Goal: Entertainment & Leisure: Consume media (video, audio)

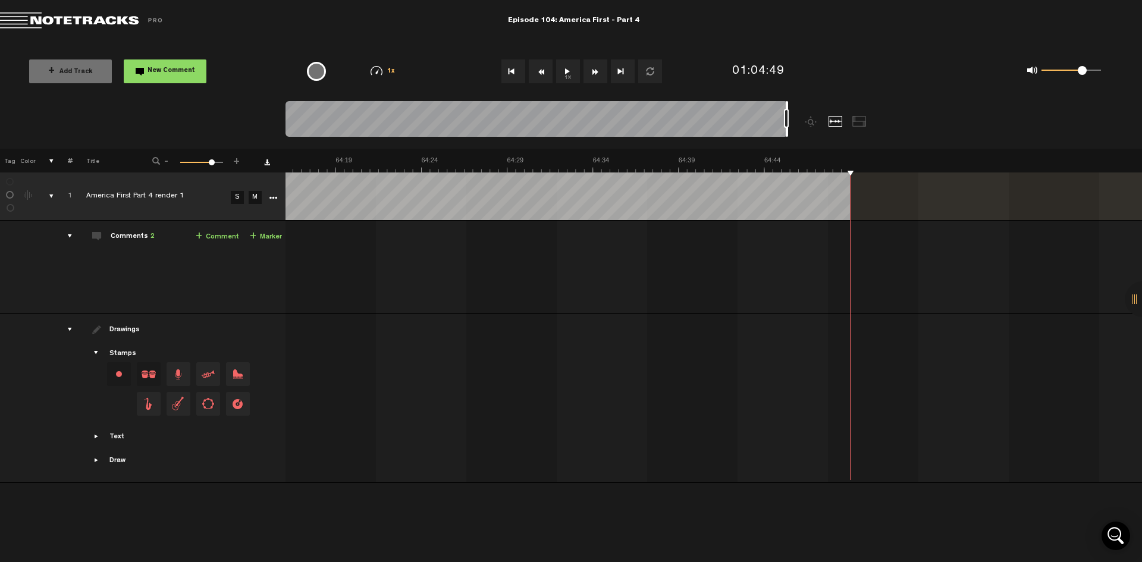
scroll to position [0, 66310]
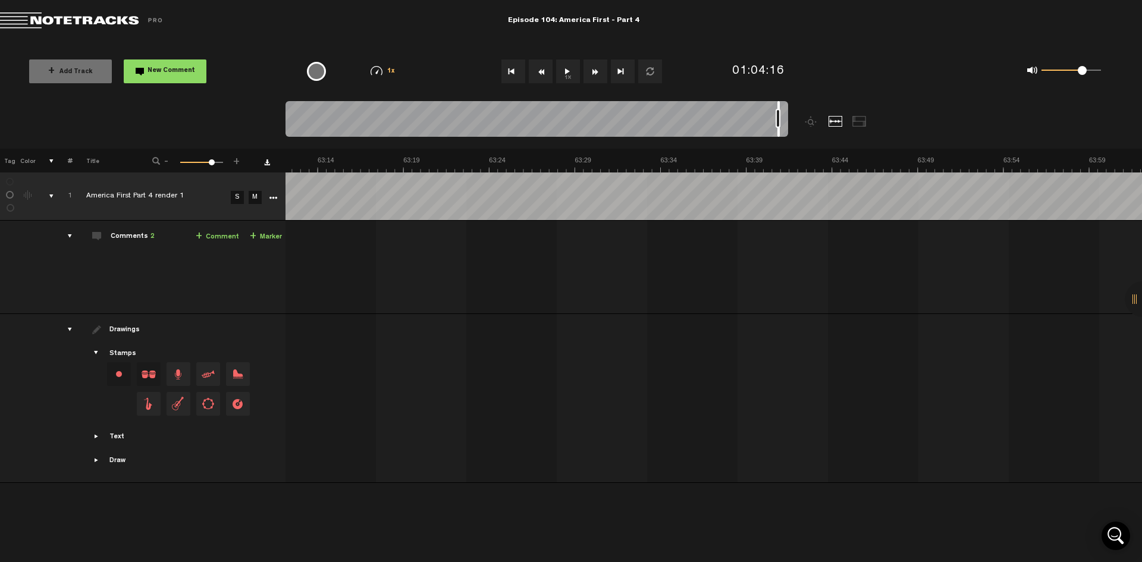
drag, startPoint x: 787, startPoint y: 104, endPoint x: 831, endPoint y: 117, distance: 45.4
click at [779, 105] on div at bounding box center [779, 119] width 2 height 36
click at [573, 72] on button "1x" at bounding box center [568, 71] width 24 height 24
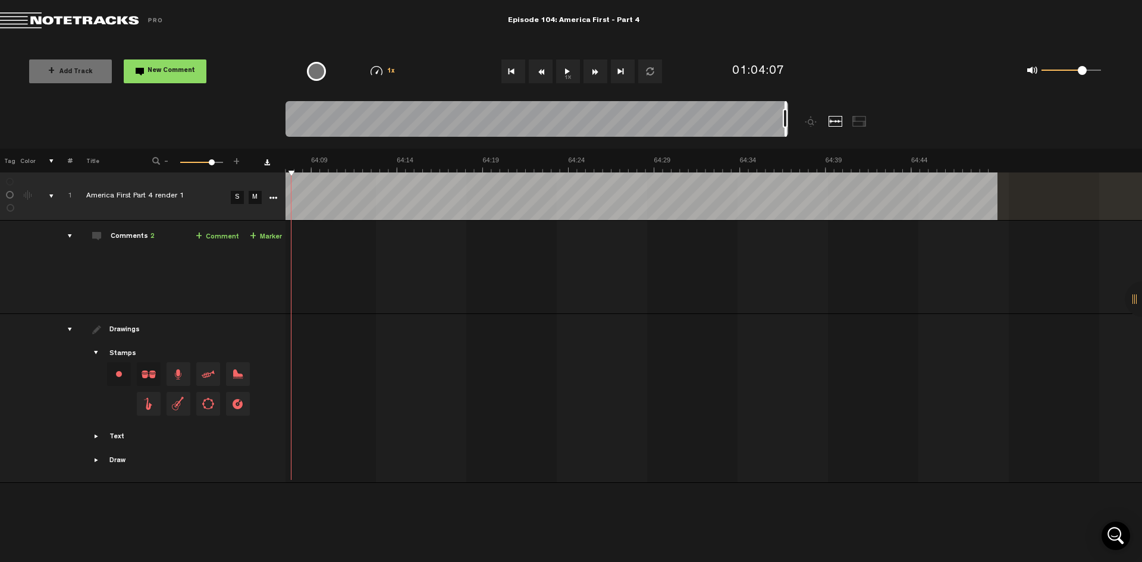
click at [538, 79] on button "Rewind" at bounding box center [541, 71] width 24 height 24
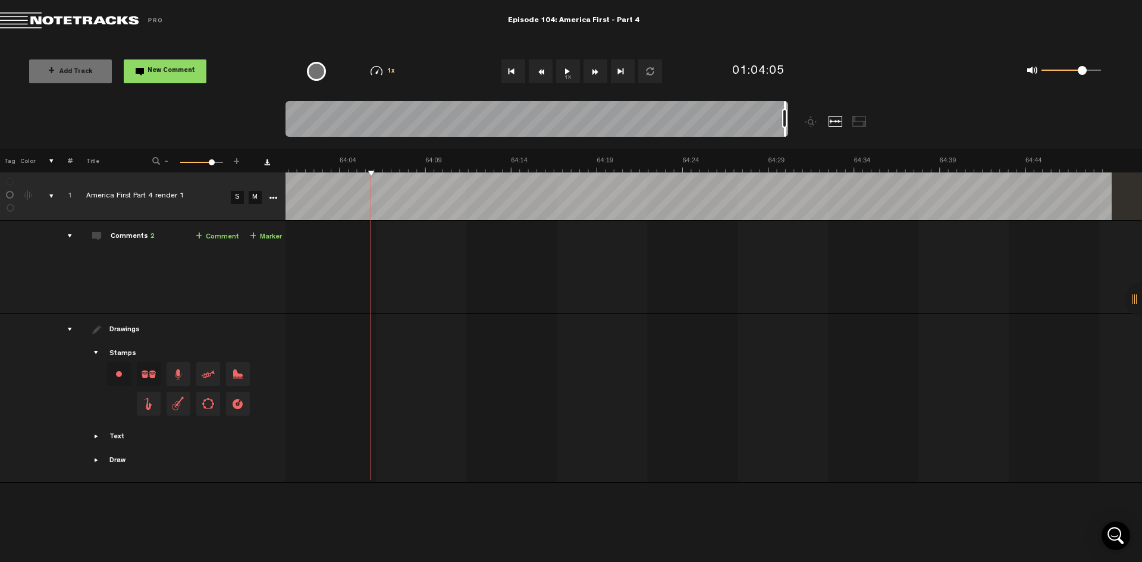
scroll to position [0, 66049]
click at [538, 79] on button "Rewind" at bounding box center [541, 71] width 24 height 24
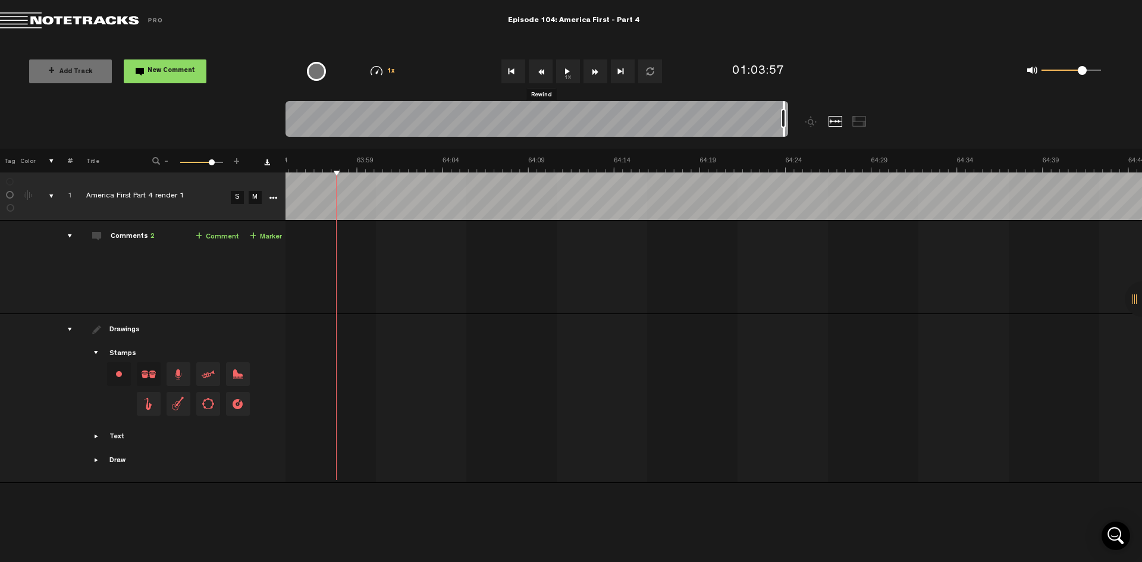
click at [538, 79] on button "Rewind" at bounding box center [541, 71] width 24 height 24
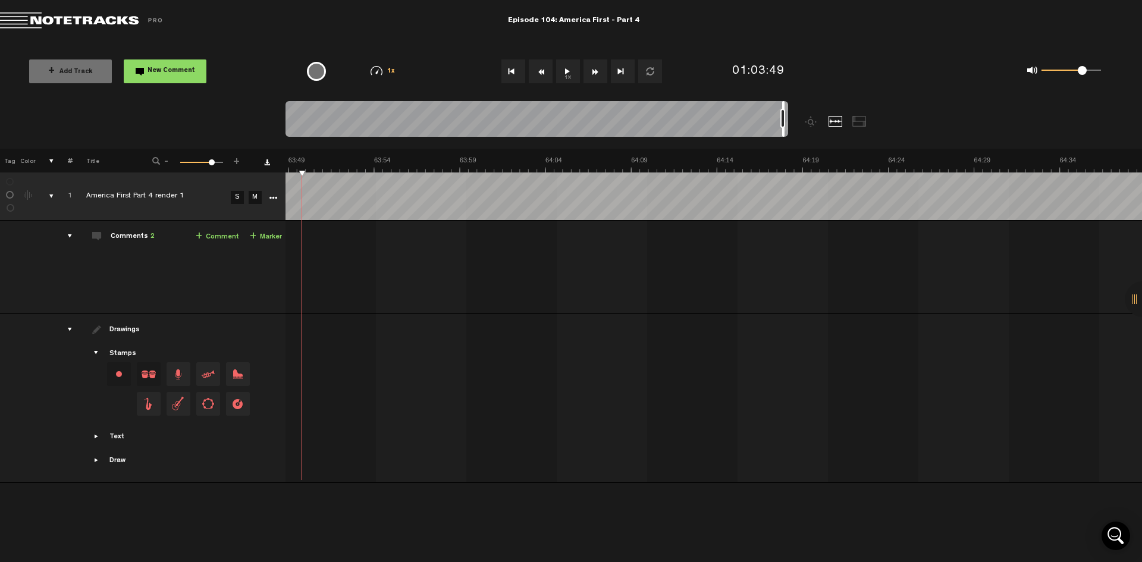
scroll to position [0, 65740]
click at [538, 79] on button "Rewind" at bounding box center [541, 71] width 24 height 24
click at [563, 74] on button "1x" at bounding box center [568, 71] width 24 height 24
click at [541, 77] on button "Rewind" at bounding box center [541, 71] width 24 height 24
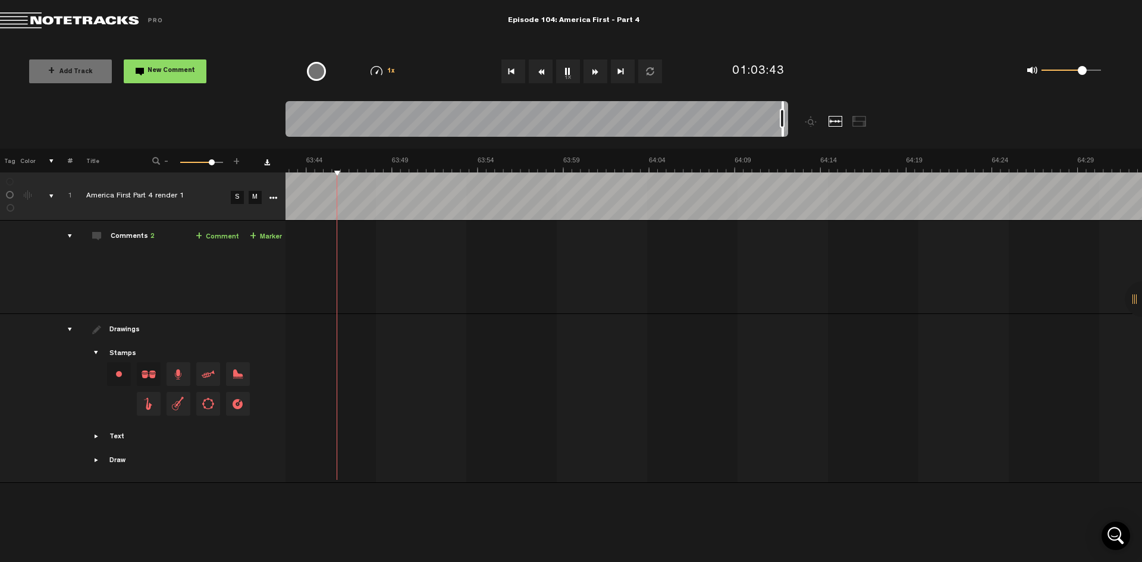
click at [541, 77] on button "Rewind" at bounding box center [541, 71] width 24 height 24
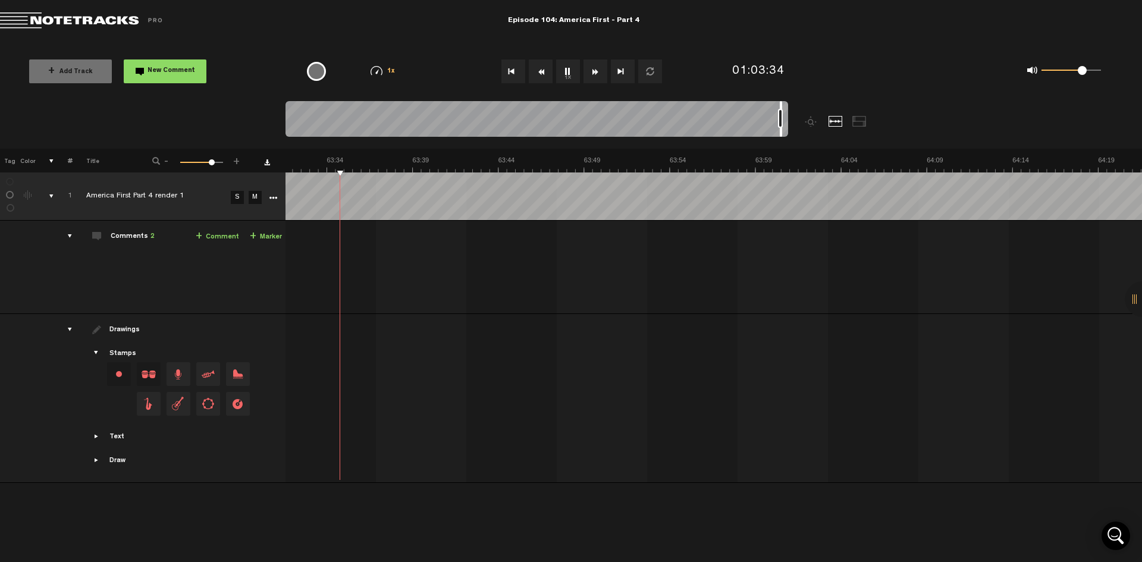
click at [541, 77] on button "Rewind" at bounding box center [541, 71] width 24 height 24
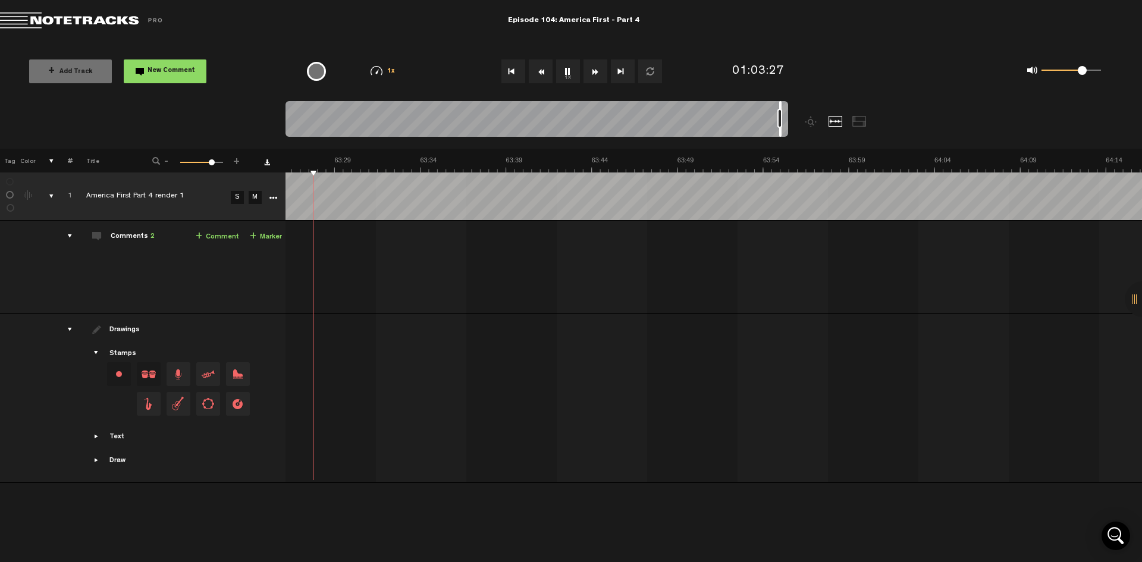
scroll to position [0, 65364]
click at [541, 77] on button "Rewind" at bounding box center [541, 71] width 24 height 24
drag, startPoint x: 788, startPoint y: 107, endPoint x: 775, endPoint y: 109, distance: 13.9
click at [775, 109] on div at bounding box center [537, 121] width 503 height 40
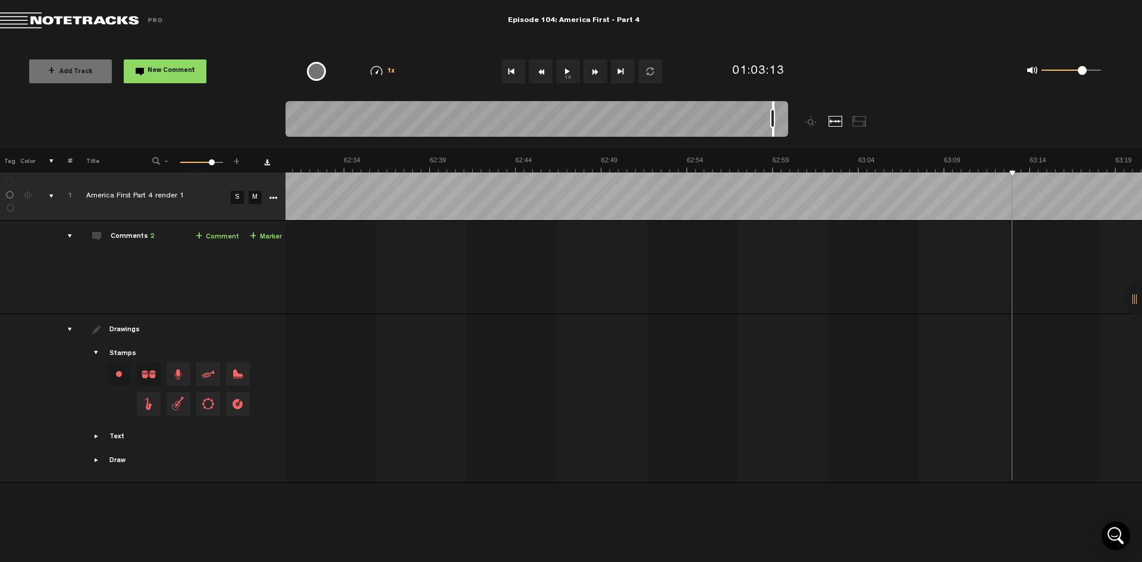
click at [563, 67] on button "1x" at bounding box center [568, 71] width 24 height 24
